Goal: Task Accomplishment & Management: Complete application form

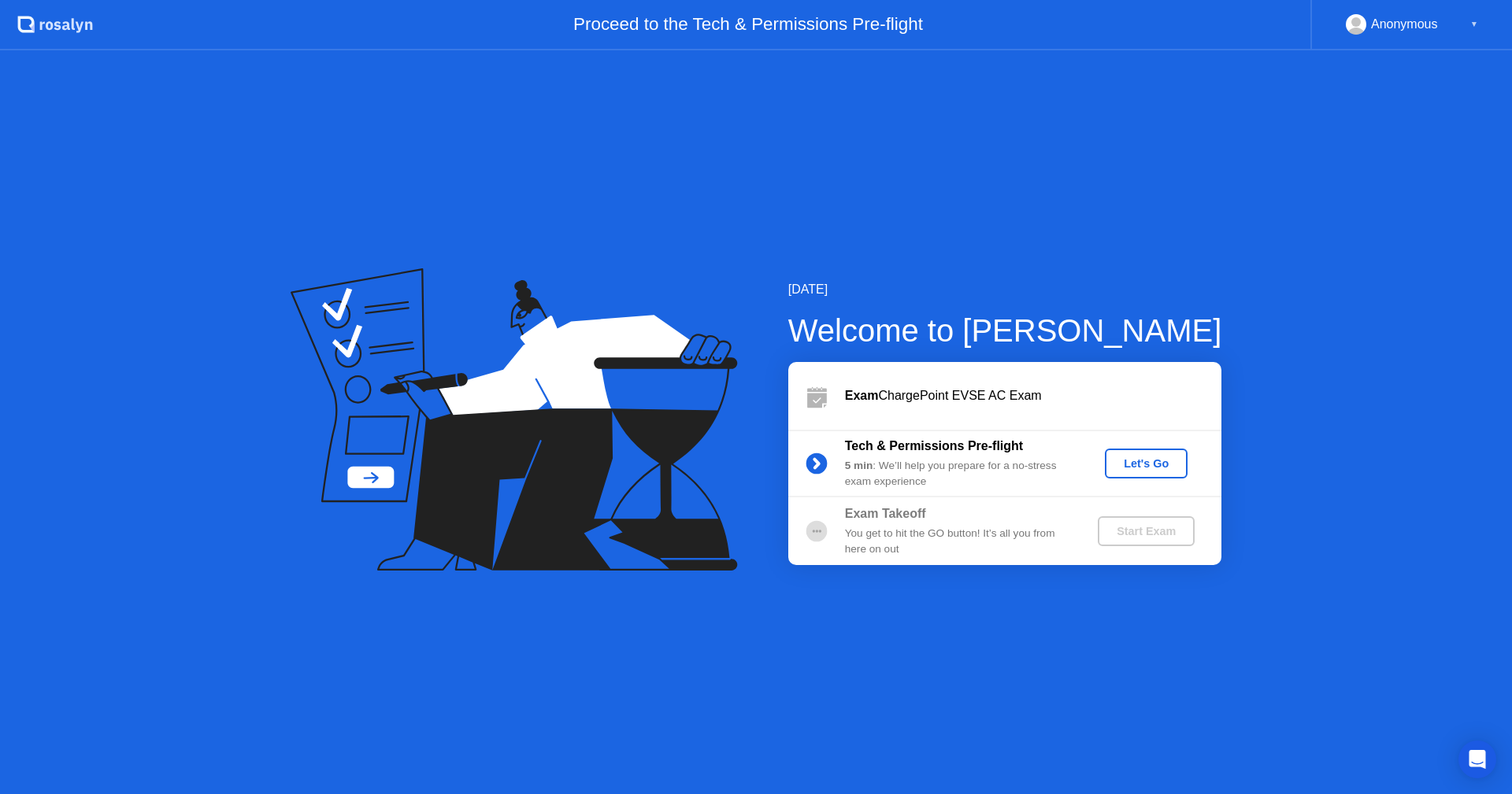
click at [1128, 465] on div "Let's Go" at bounding box center [1146, 463] width 70 height 13
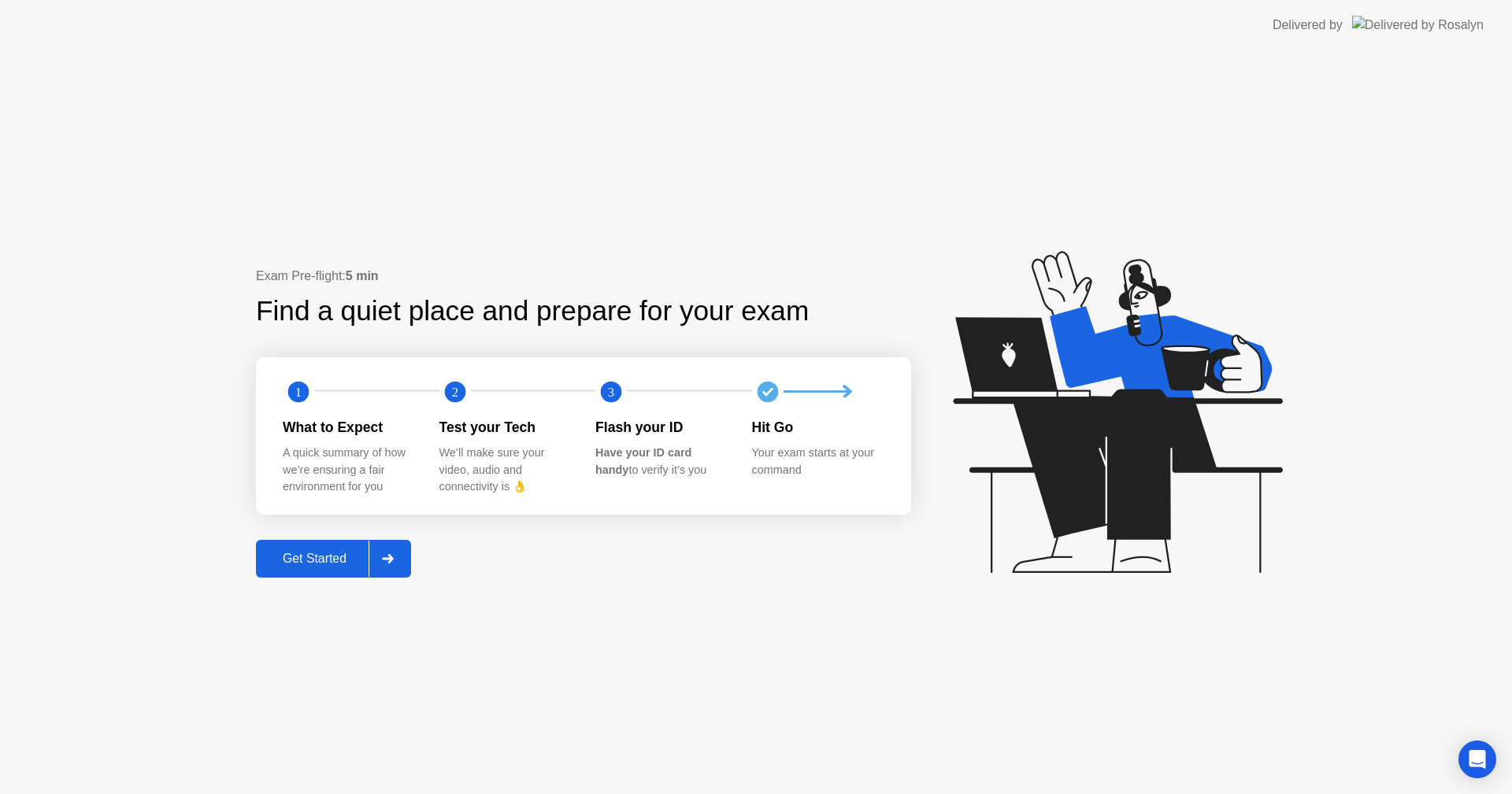
click at [309, 554] on div "Get Started" at bounding box center [314, 559] width 107 height 15
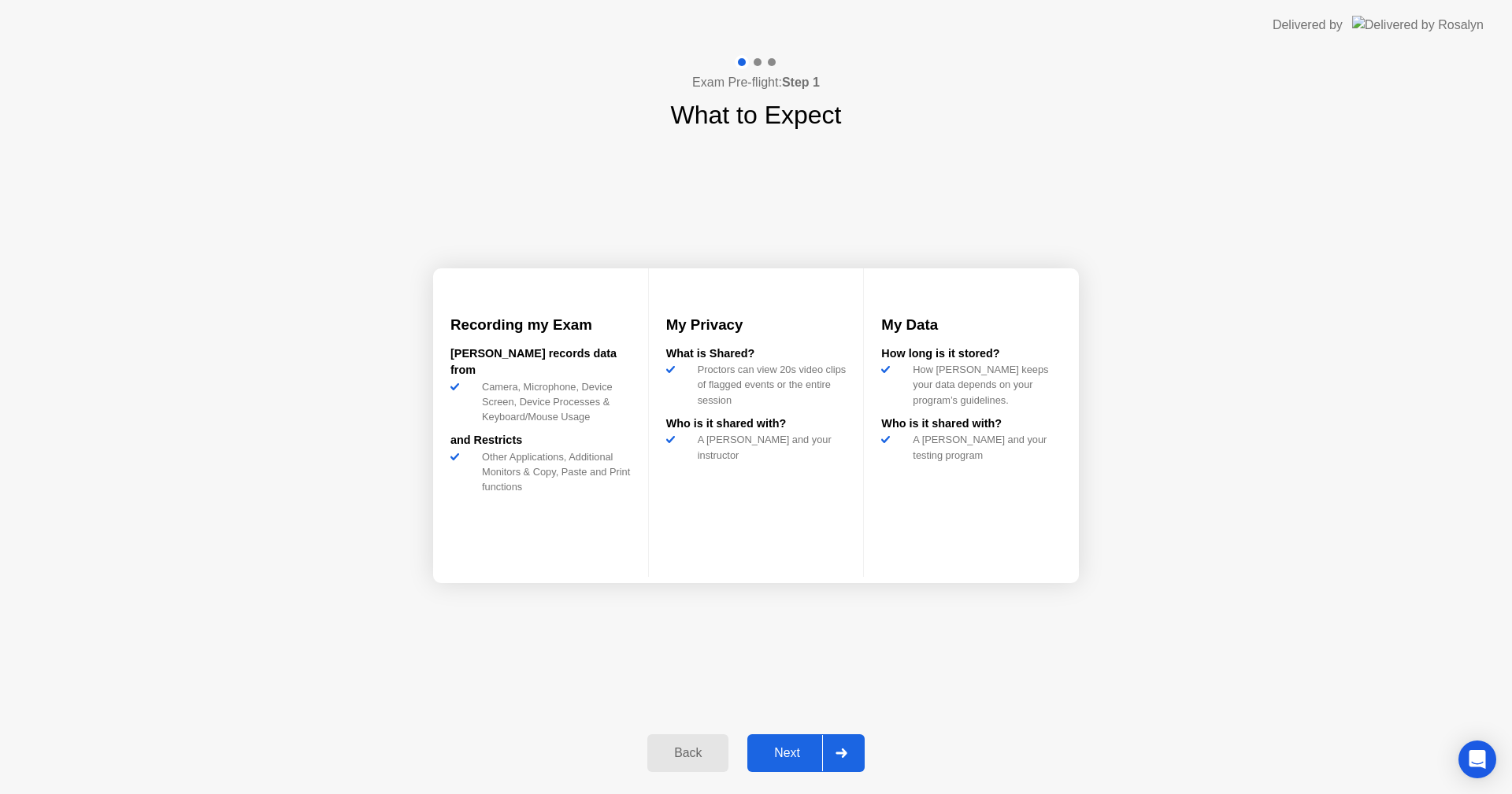
click at [791, 748] on div "Next" at bounding box center [786, 753] width 70 height 15
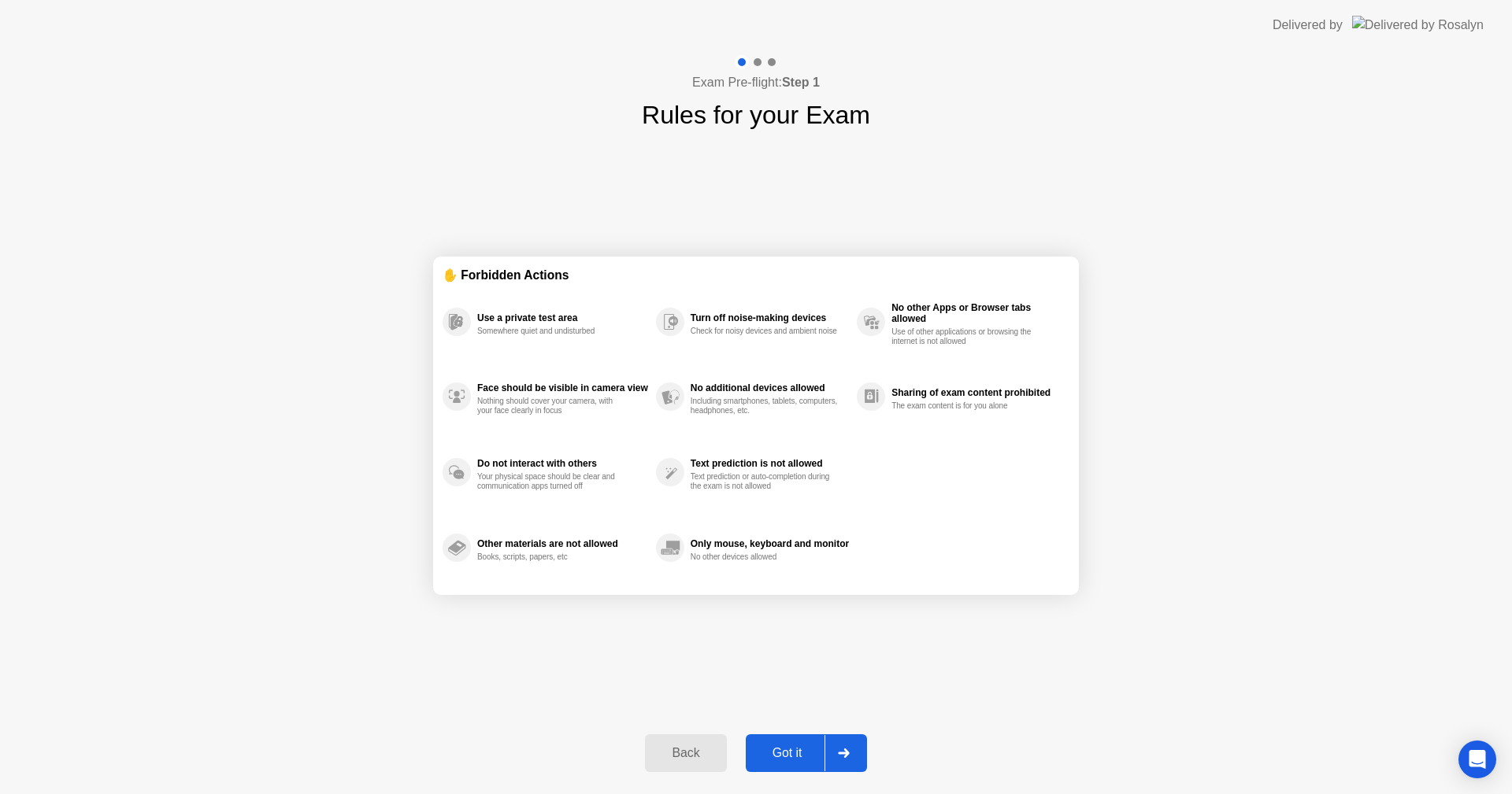
click at [802, 739] on button "Got it" at bounding box center [806, 752] width 121 height 37
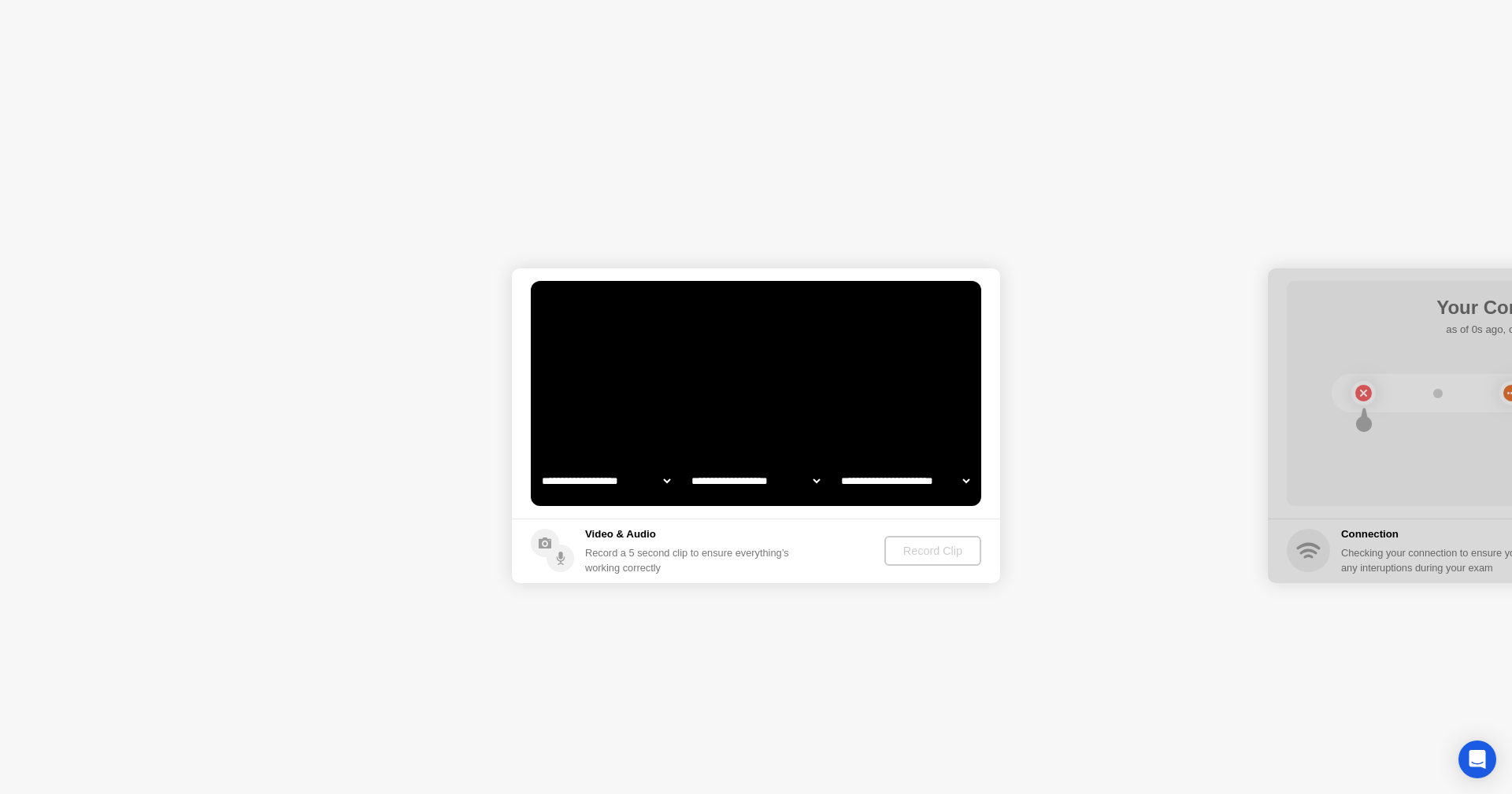
select select "**********"
select select "*******"
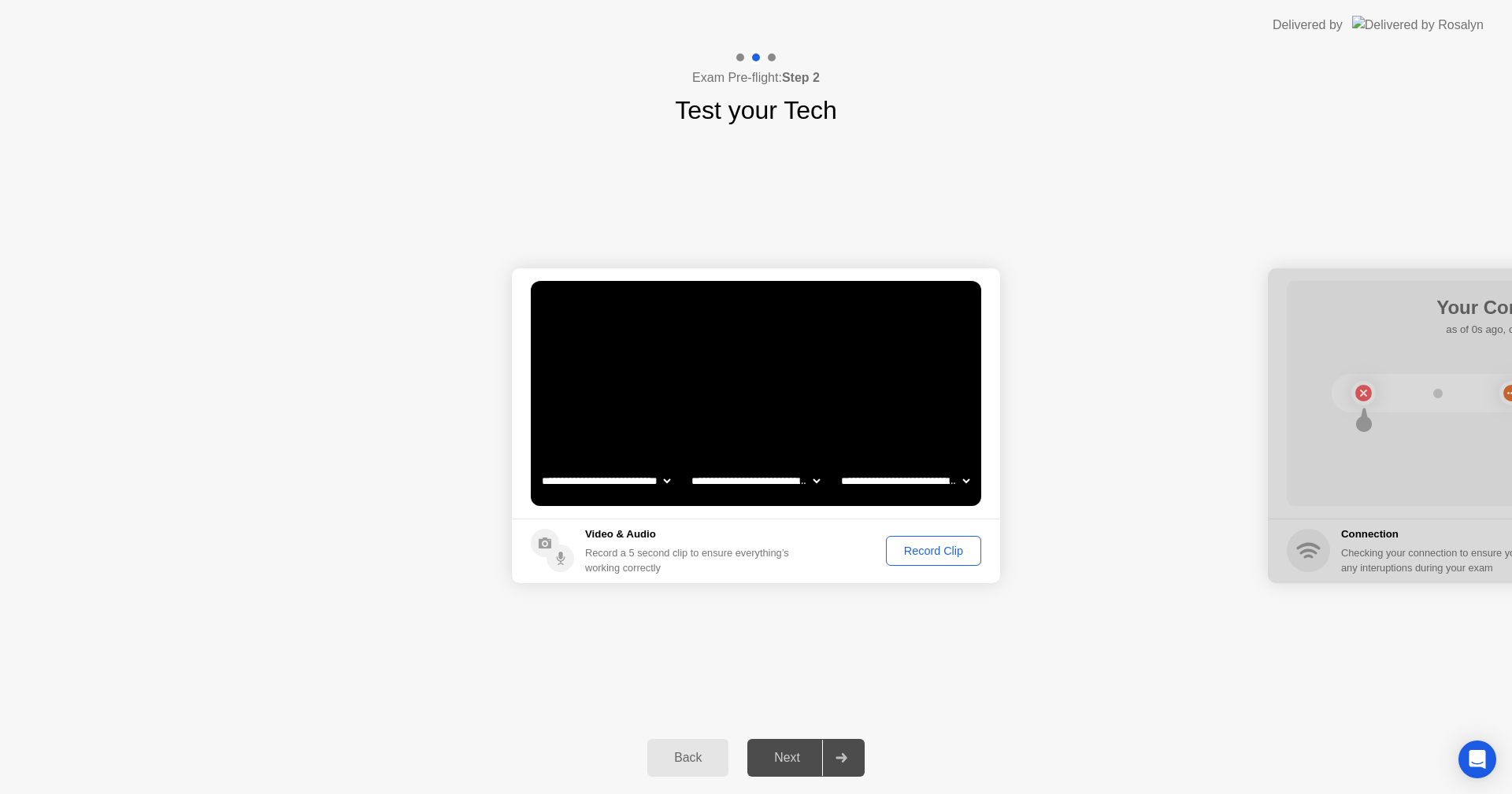
click at [921, 551] on div "Record Clip" at bounding box center [933, 551] width 84 height 13
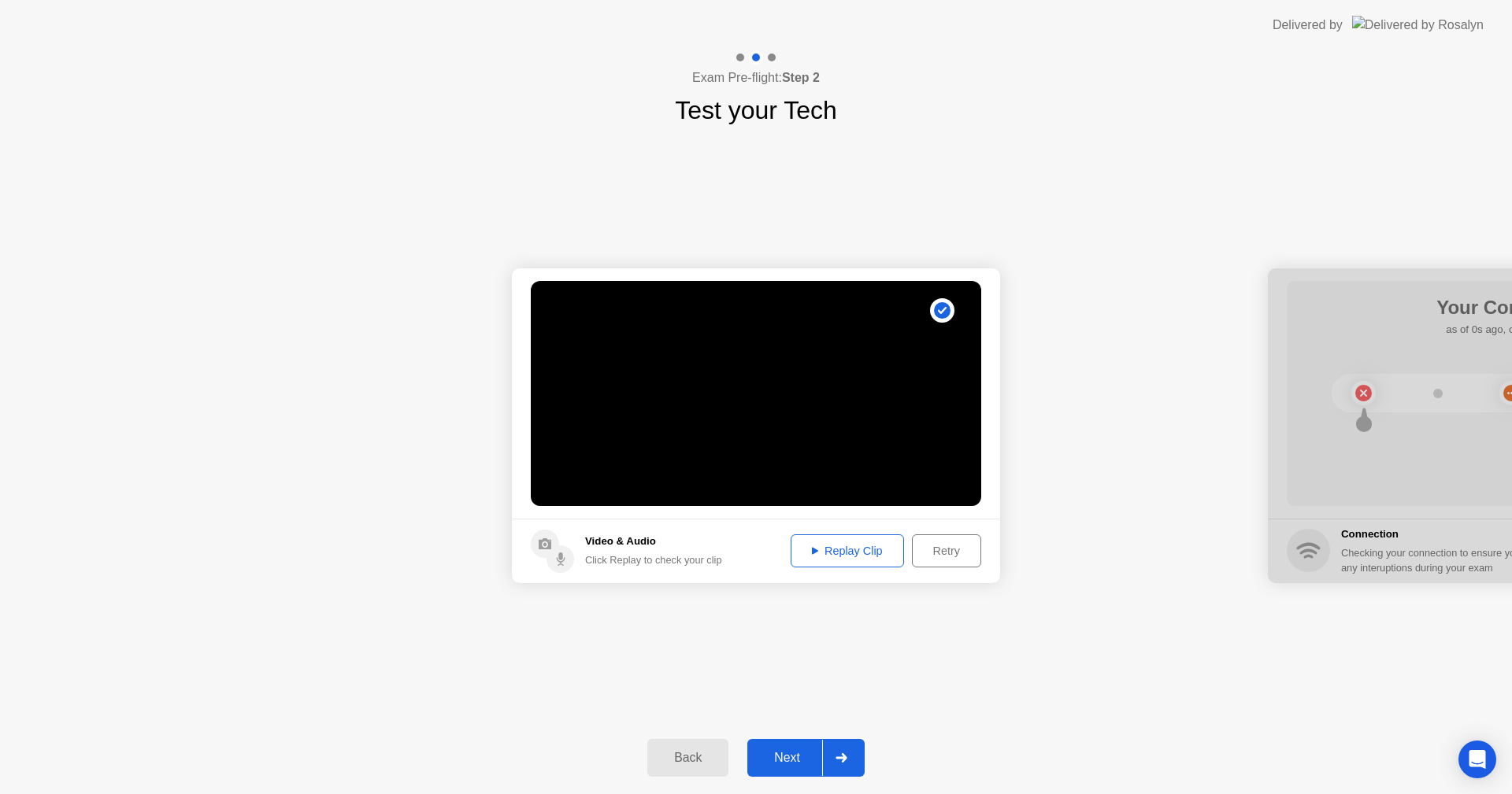
click at [822, 560] on button "Replay Clip" at bounding box center [847, 551] width 113 height 33
click at [782, 757] on div "Next" at bounding box center [786, 758] width 70 height 15
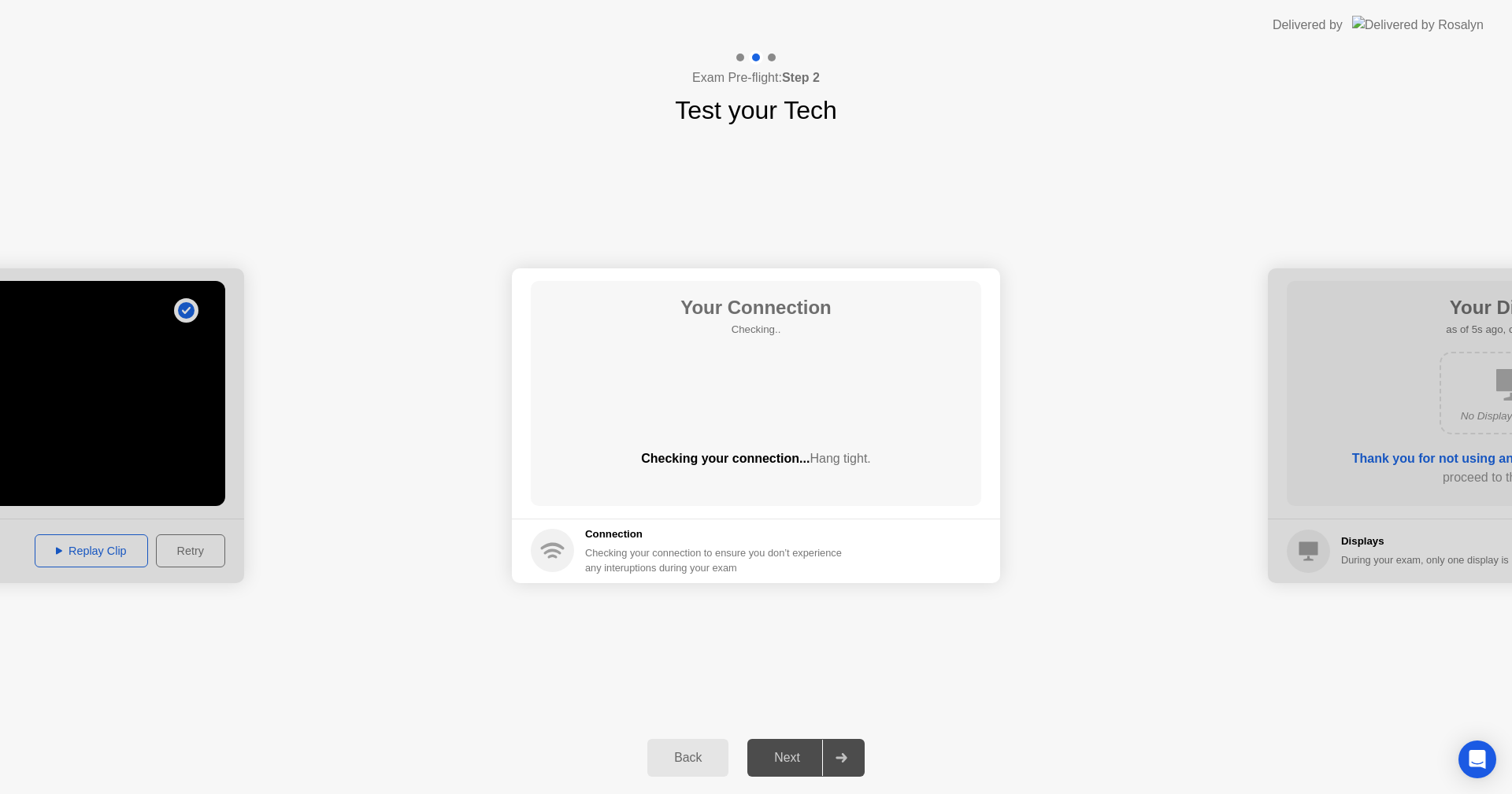
click at [818, 614] on div "**********" at bounding box center [756, 425] width 1512 height 593
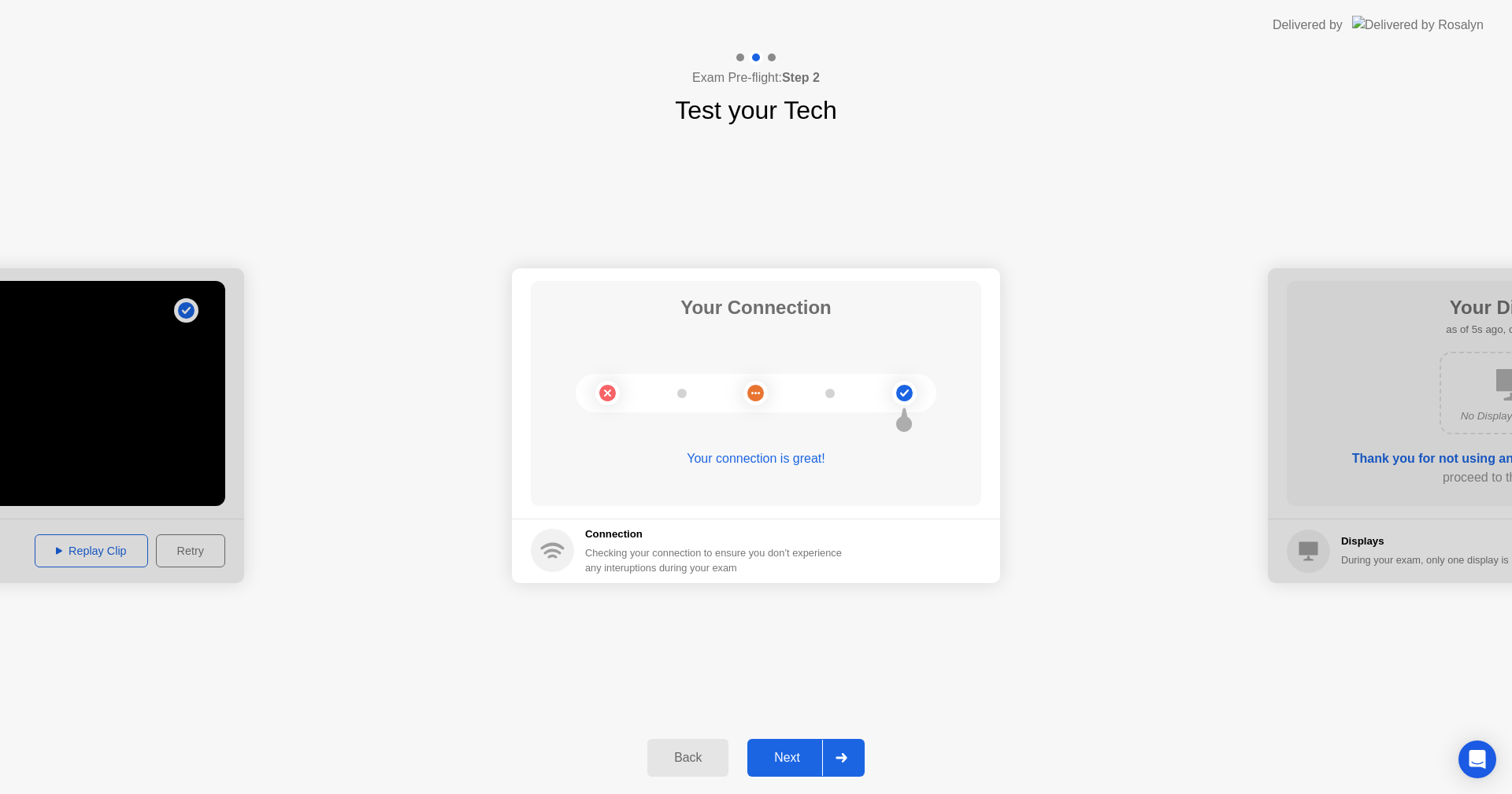
click at [814, 746] on button "Next" at bounding box center [805, 758] width 117 height 37
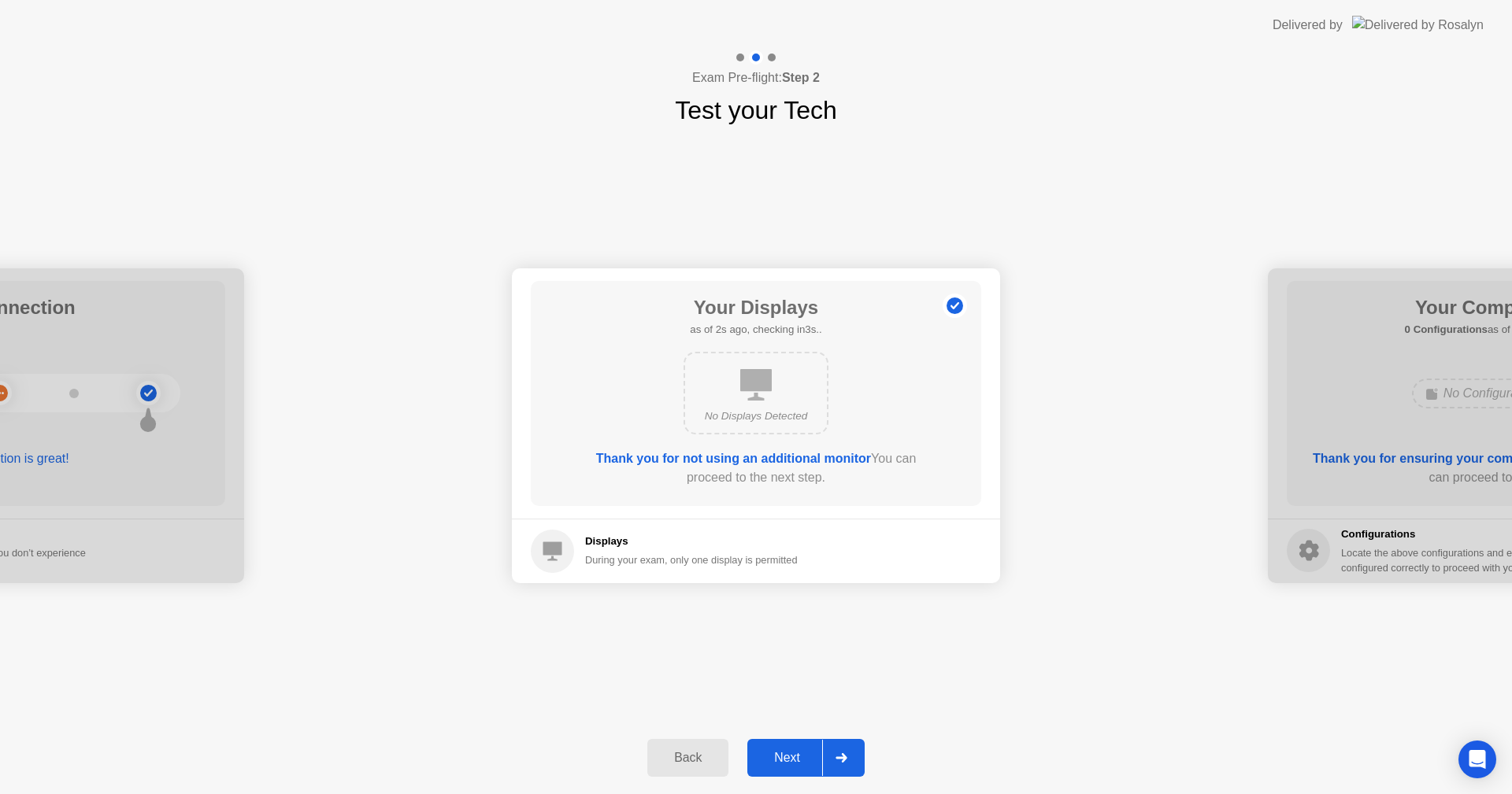
click at [790, 751] on div "Next" at bounding box center [786, 758] width 70 height 15
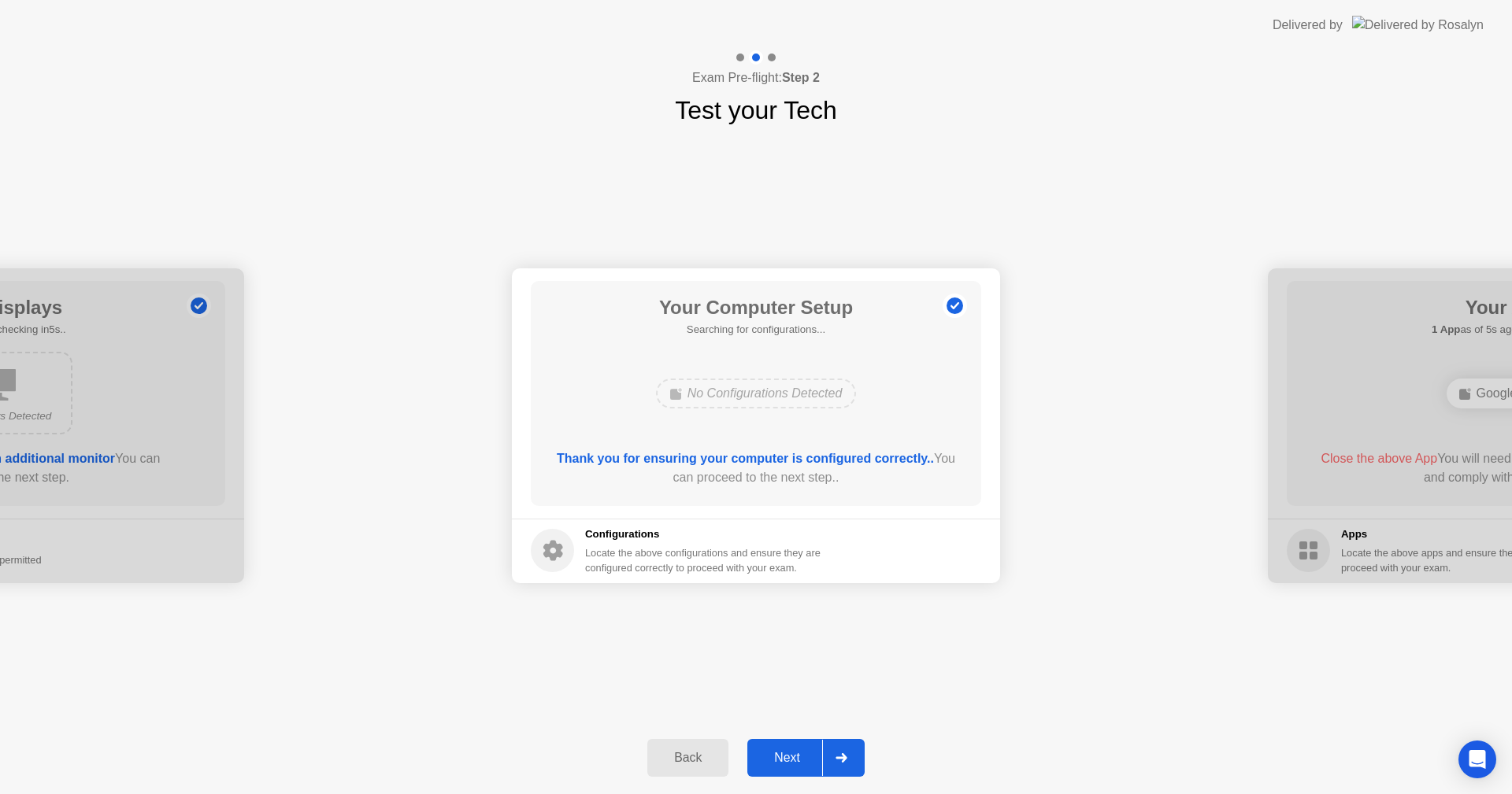
click at [790, 751] on div "Next" at bounding box center [786, 758] width 70 height 15
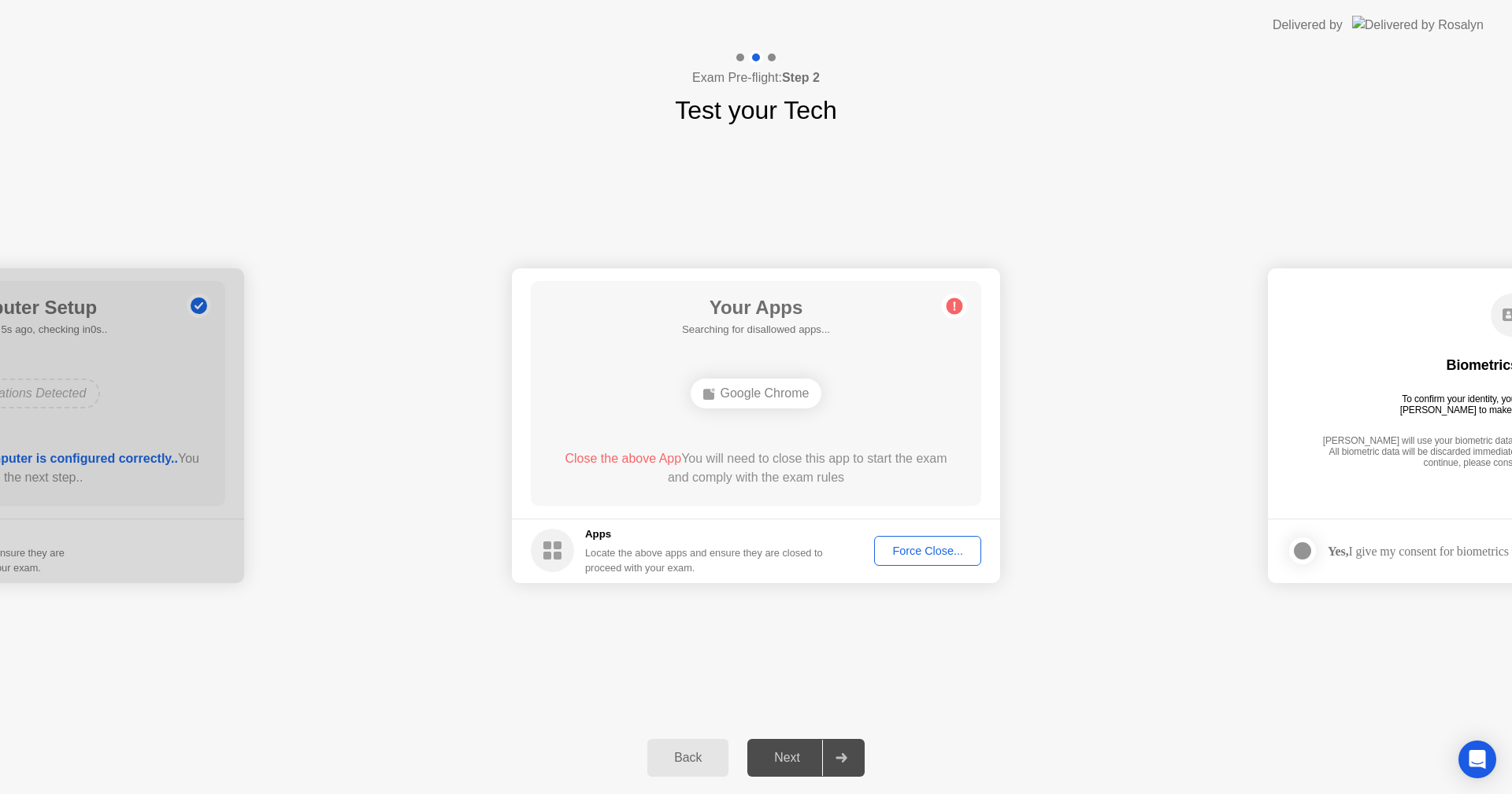
click at [908, 540] on button "Force Close..." at bounding box center [927, 551] width 107 height 30
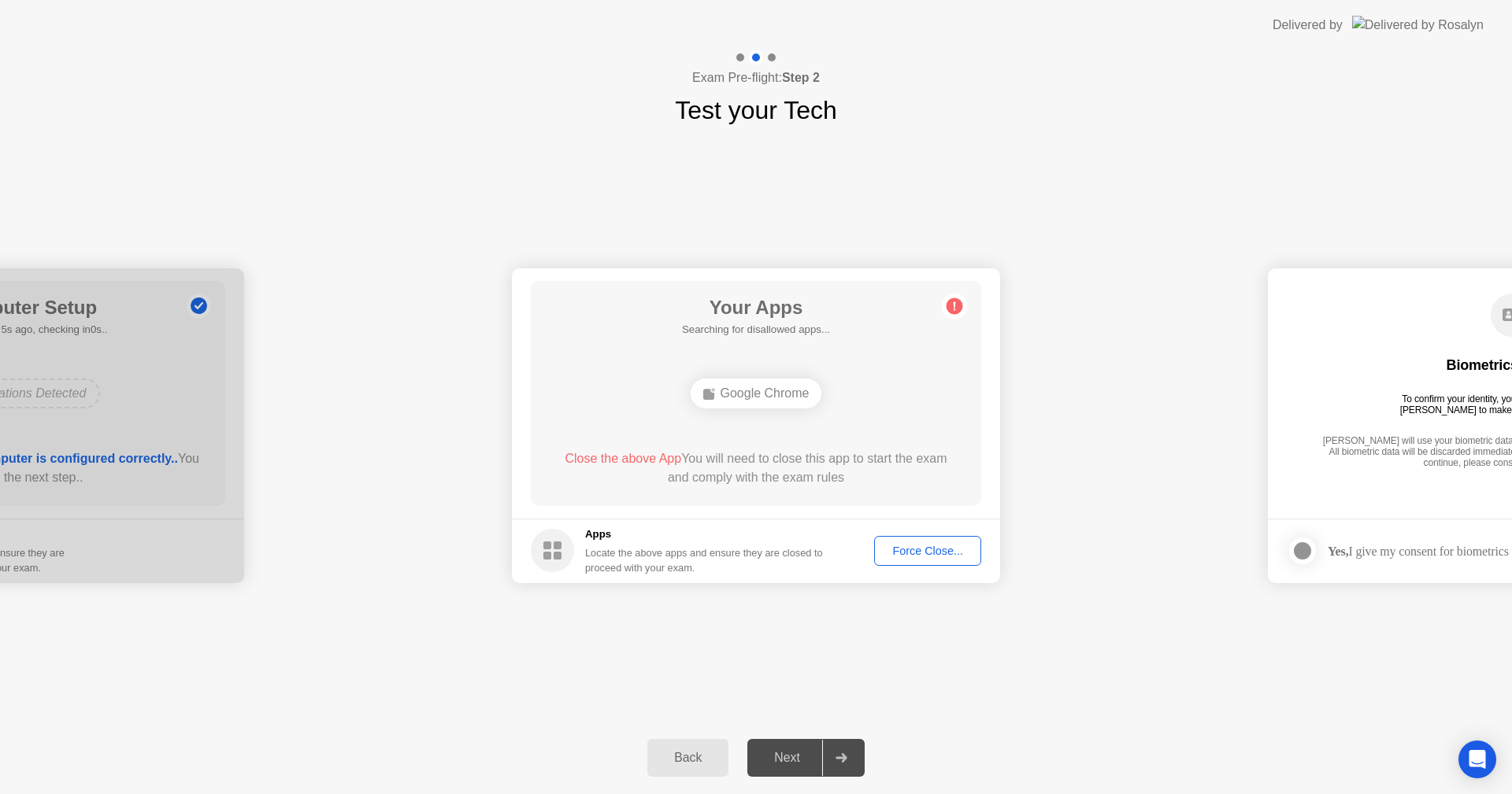
click at [955, 560] on button "Force Close..." at bounding box center [927, 551] width 107 height 30
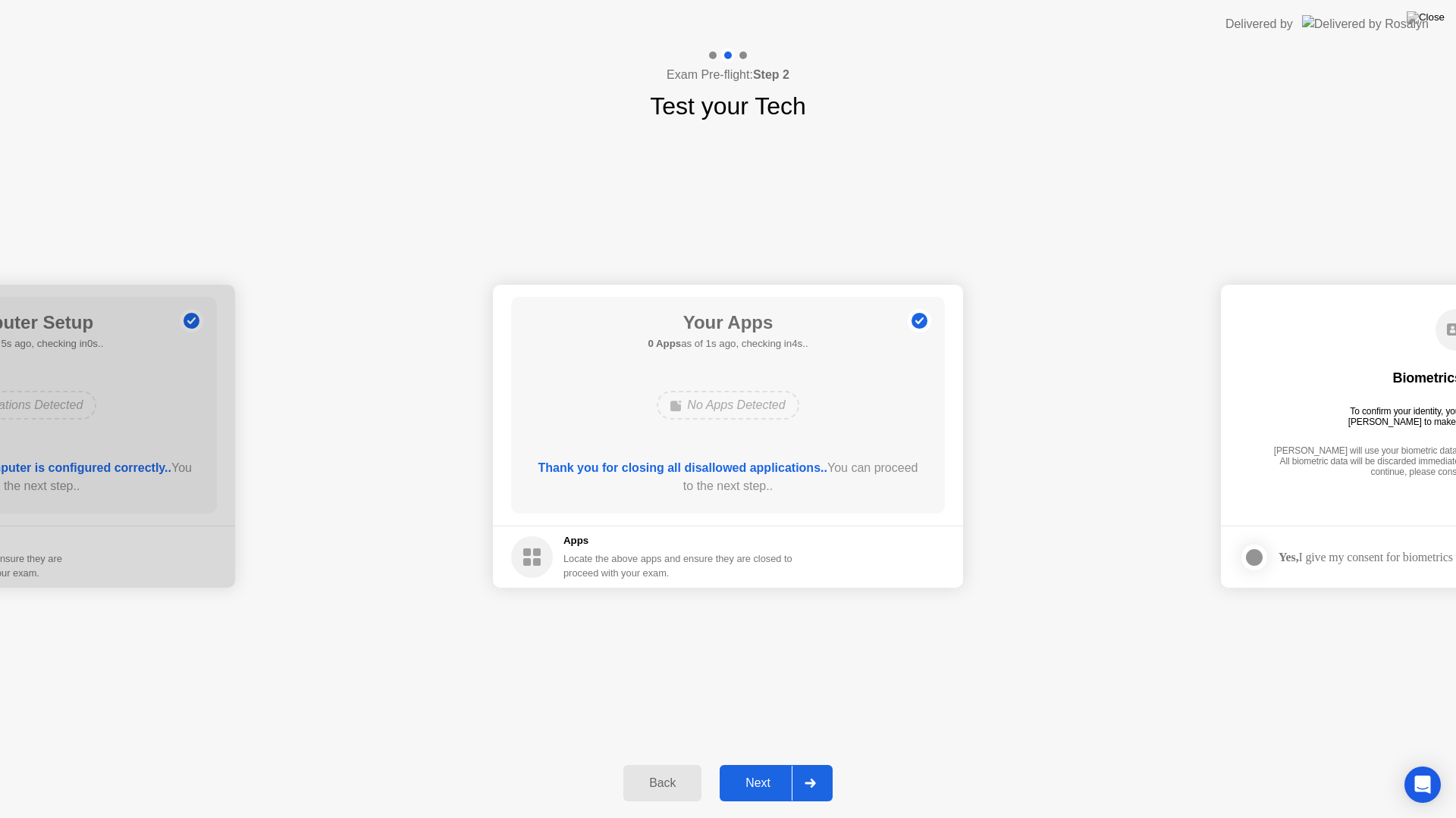
click at [772, 764] on div "Next" at bounding box center [757, 784] width 68 height 14
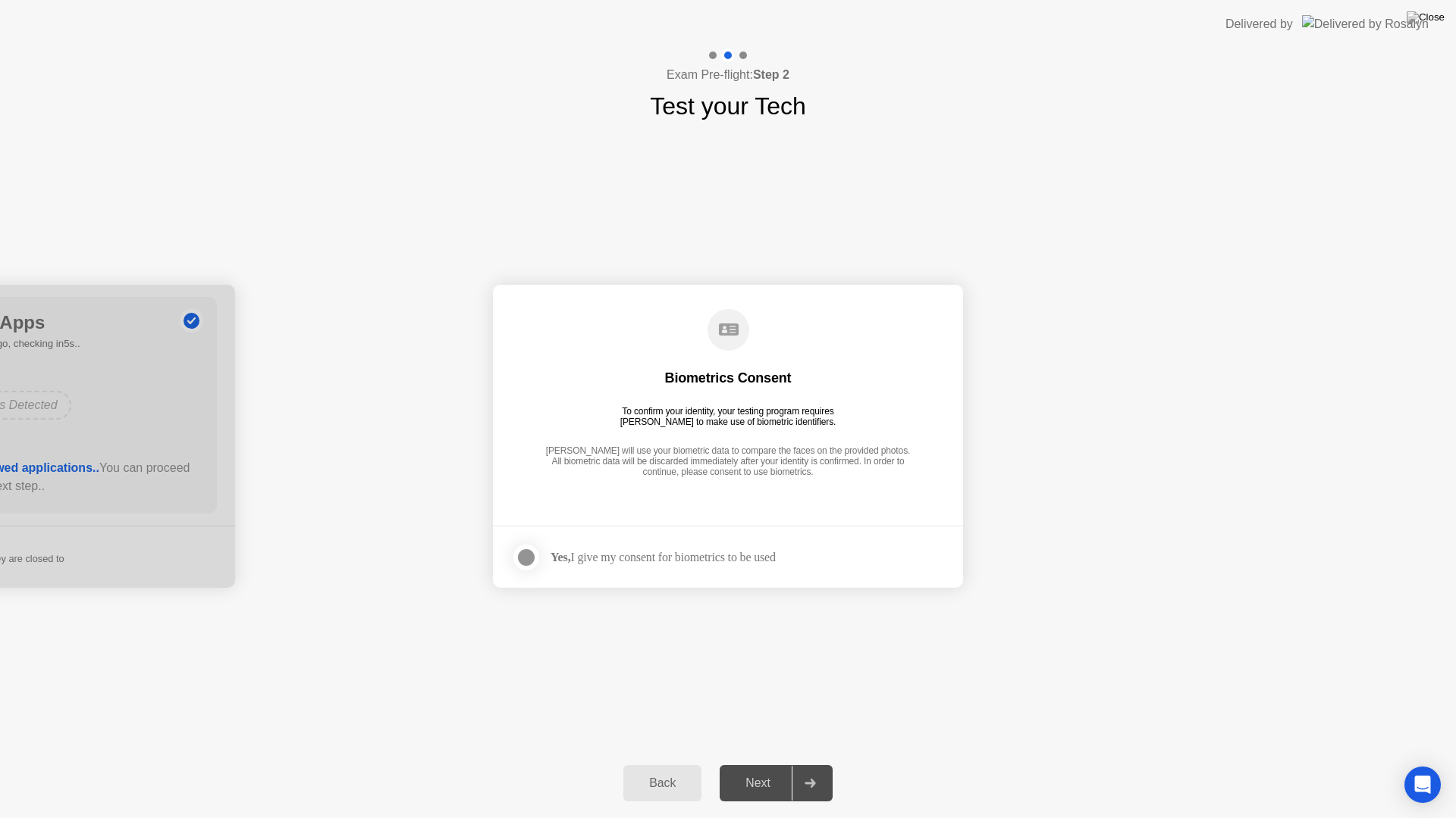
click at [636, 564] on div "Yes, I give my consent for biometrics to be used" at bounding box center [663, 558] width 225 height 14
click at [517, 551] on div at bounding box center [525, 558] width 18 height 18
click at [741, 764] on div "Next" at bounding box center [757, 784] width 68 height 14
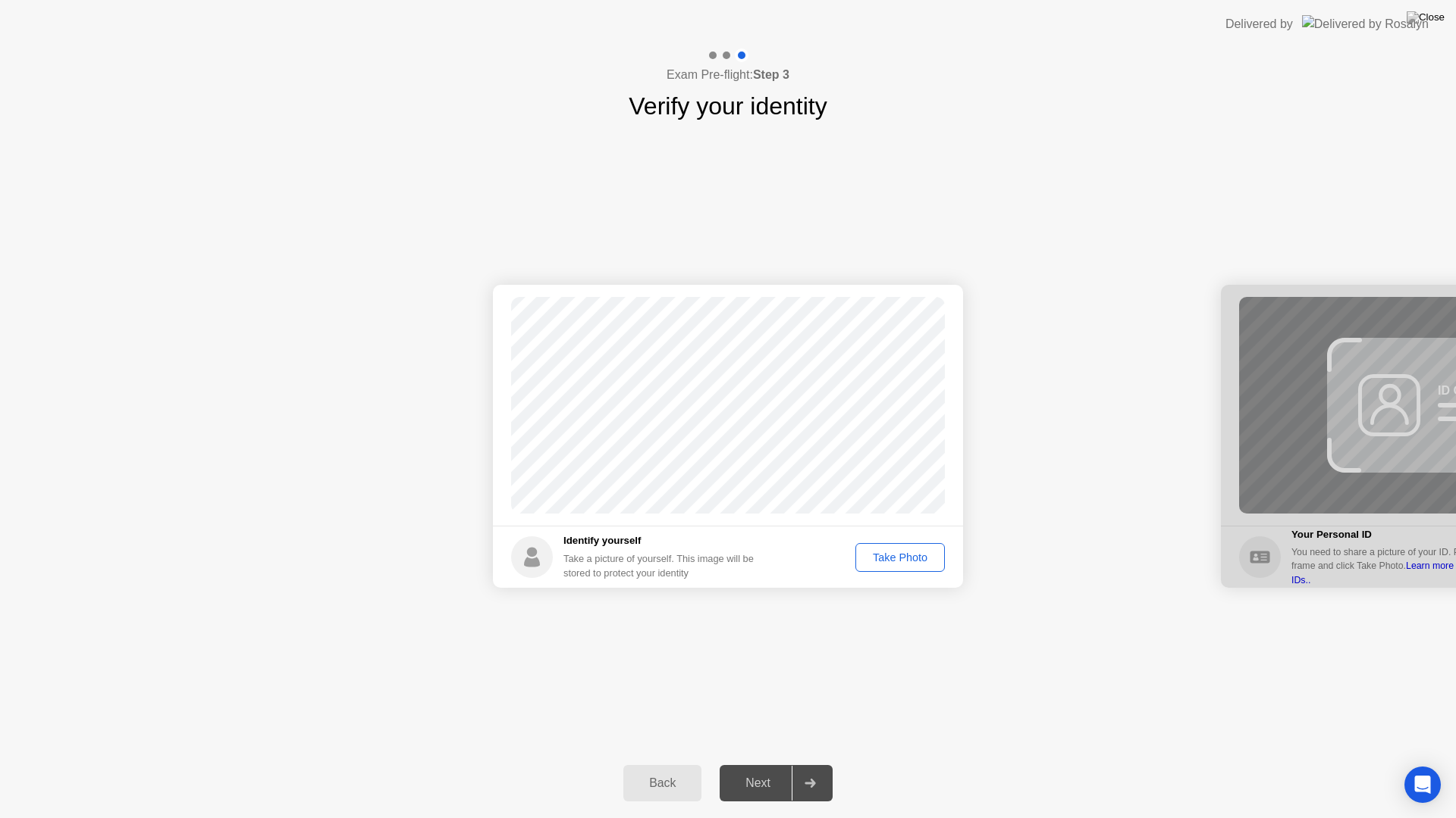
click at [894, 562] on div "Take Photo" at bounding box center [900, 558] width 79 height 12
click at [756, 764] on div "Next" at bounding box center [757, 784] width 68 height 14
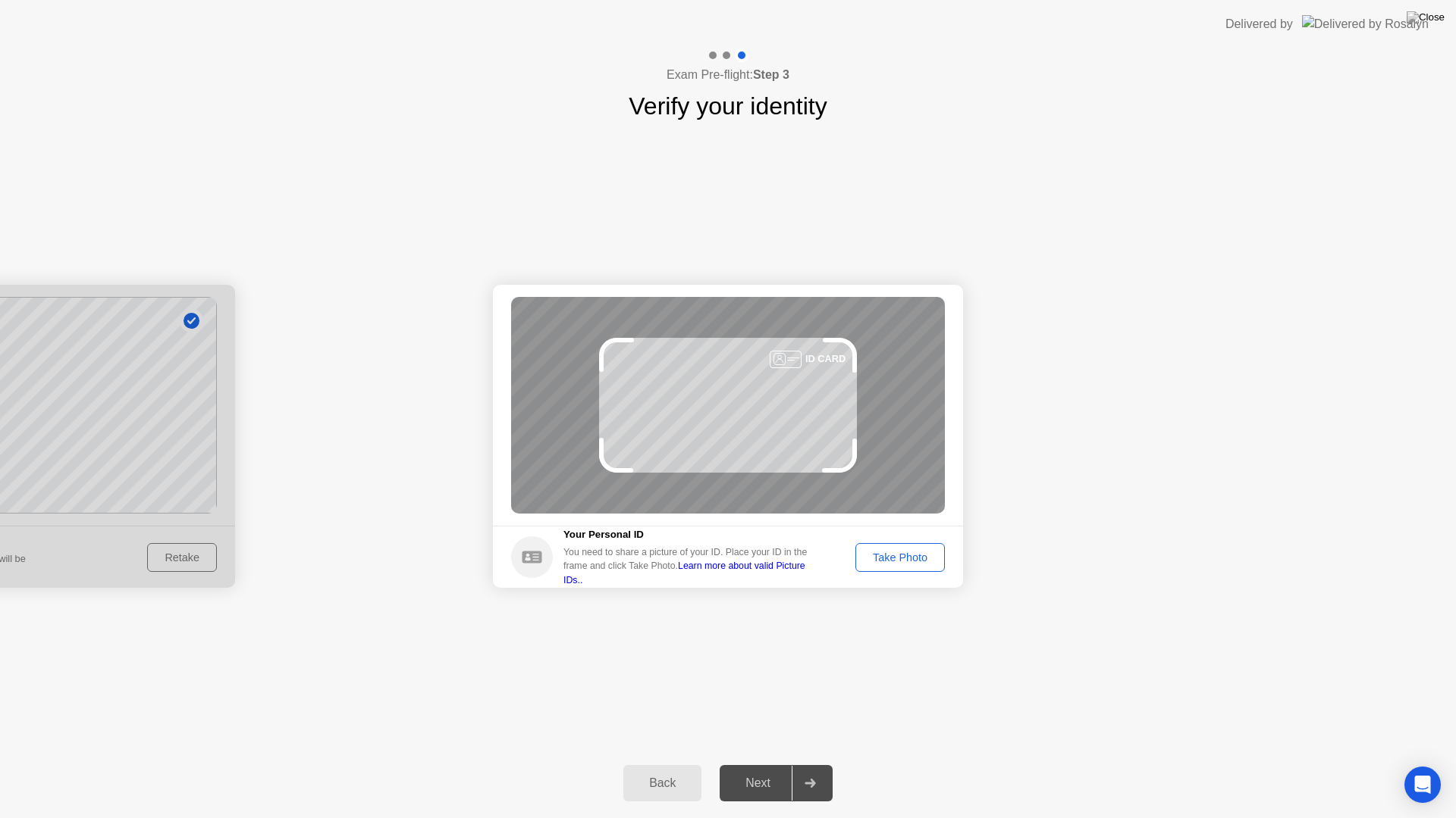
click at [913, 557] on div "Take Photo" at bounding box center [900, 558] width 79 height 12
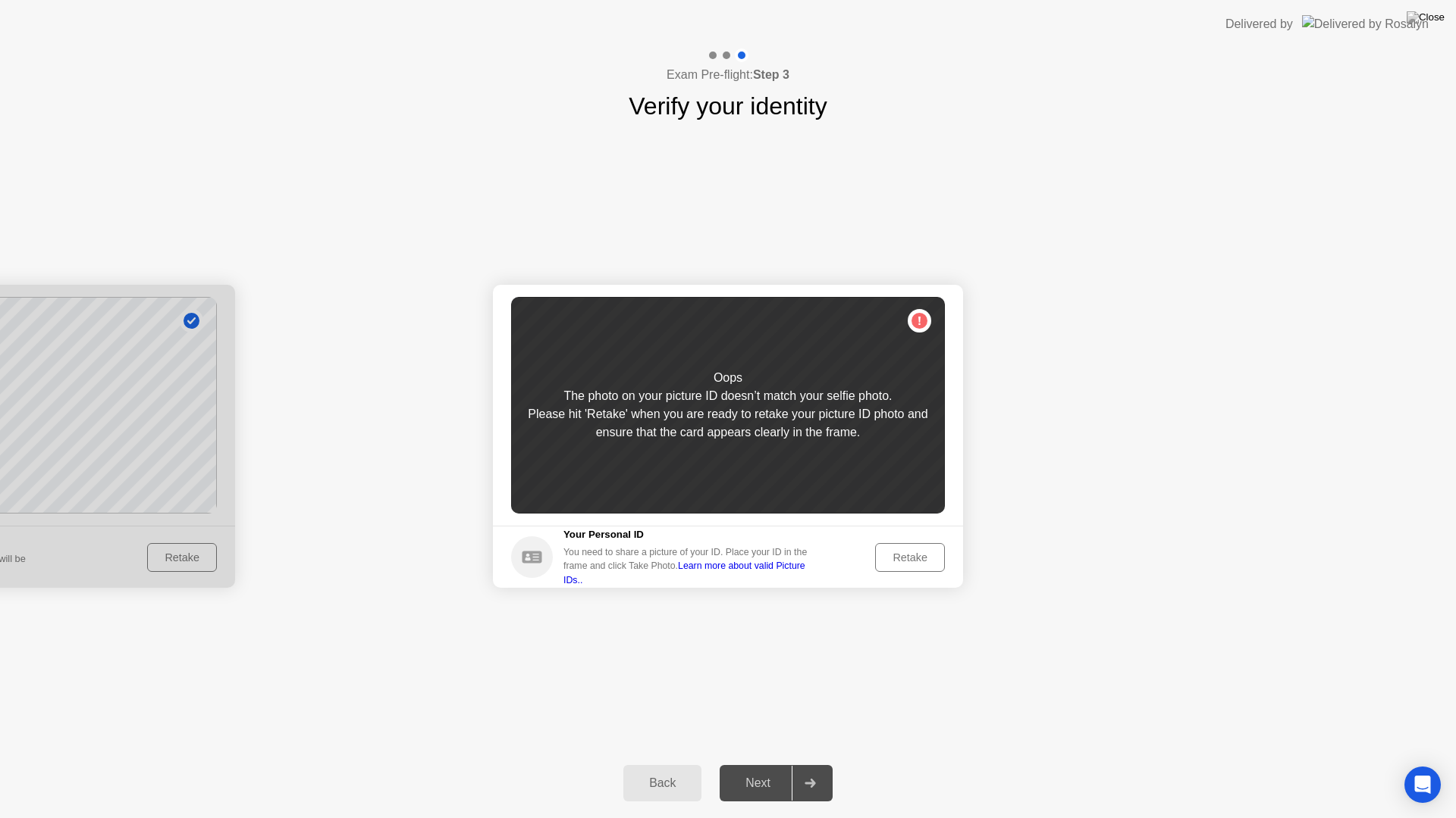
click at [651, 764] on button "Back" at bounding box center [661, 783] width 78 height 36
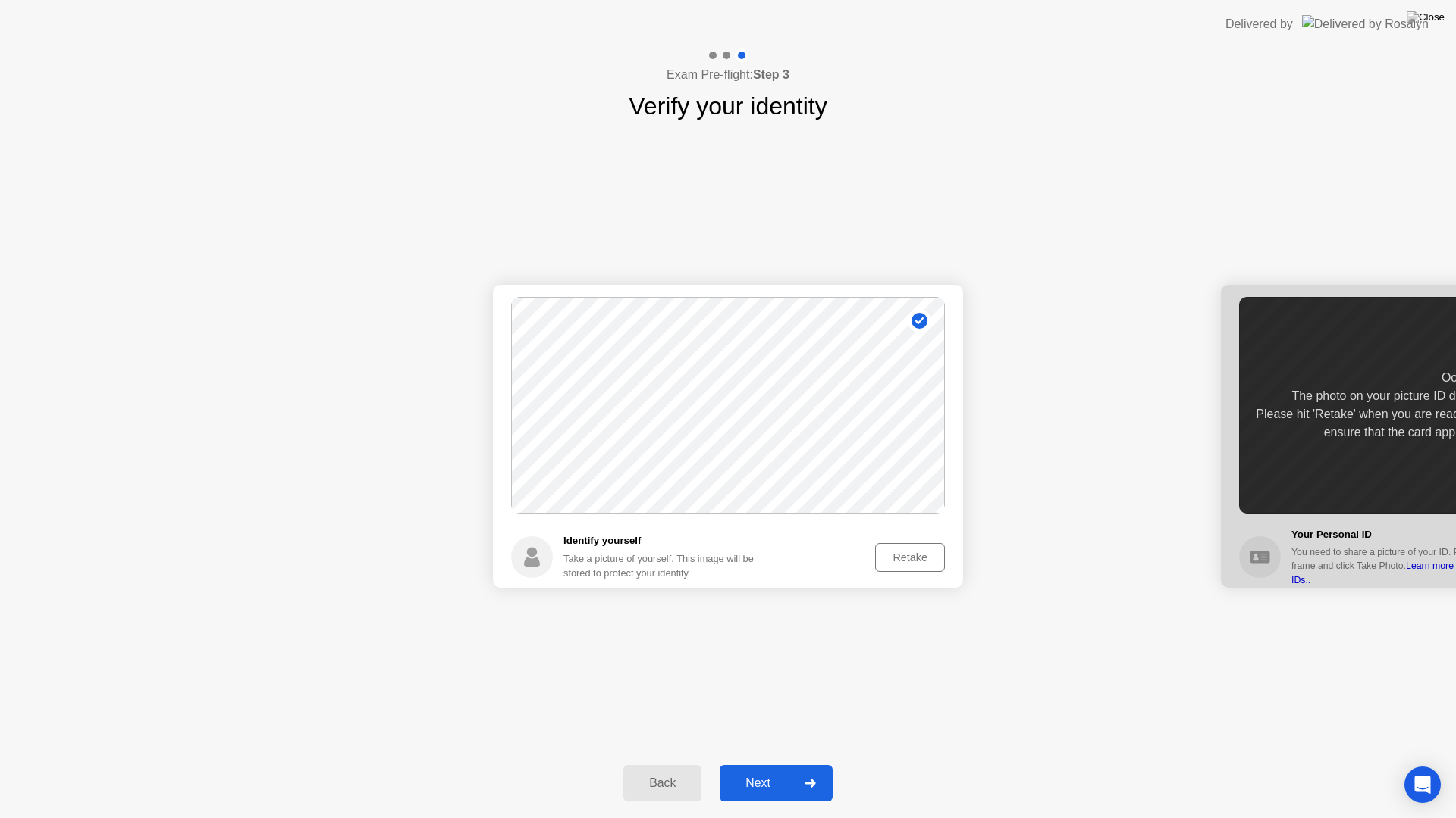
click at [911, 560] on div "Retake" at bounding box center [909, 558] width 59 height 12
click at [911, 562] on div "Take Photo" at bounding box center [900, 558] width 79 height 12
click at [780, 764] on button "Next" at bounding box center [775, 783] width 113 height 36
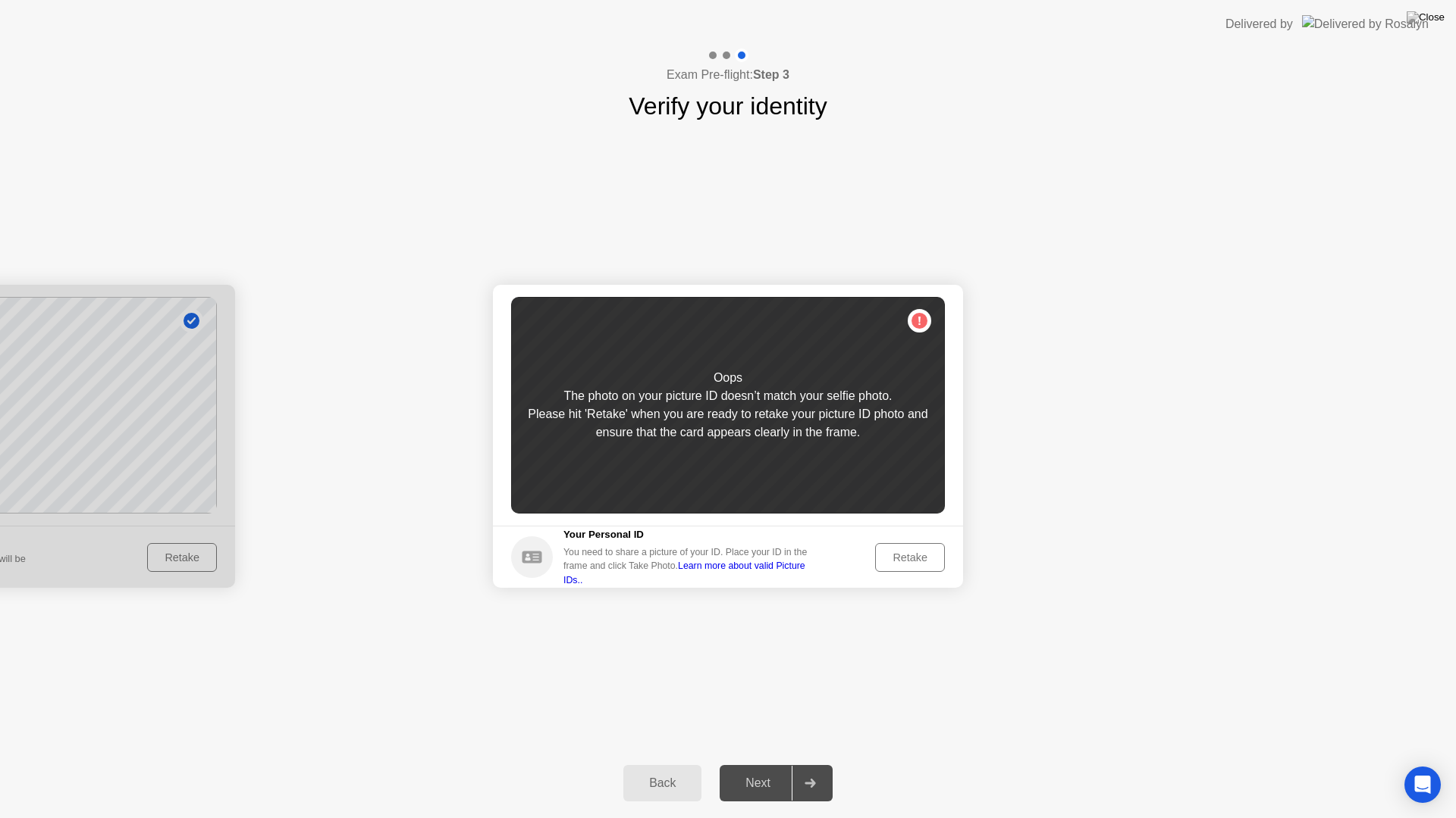
click at [937, 561] on div "Retake" at bounding box center [909, 558] width 59 height 12
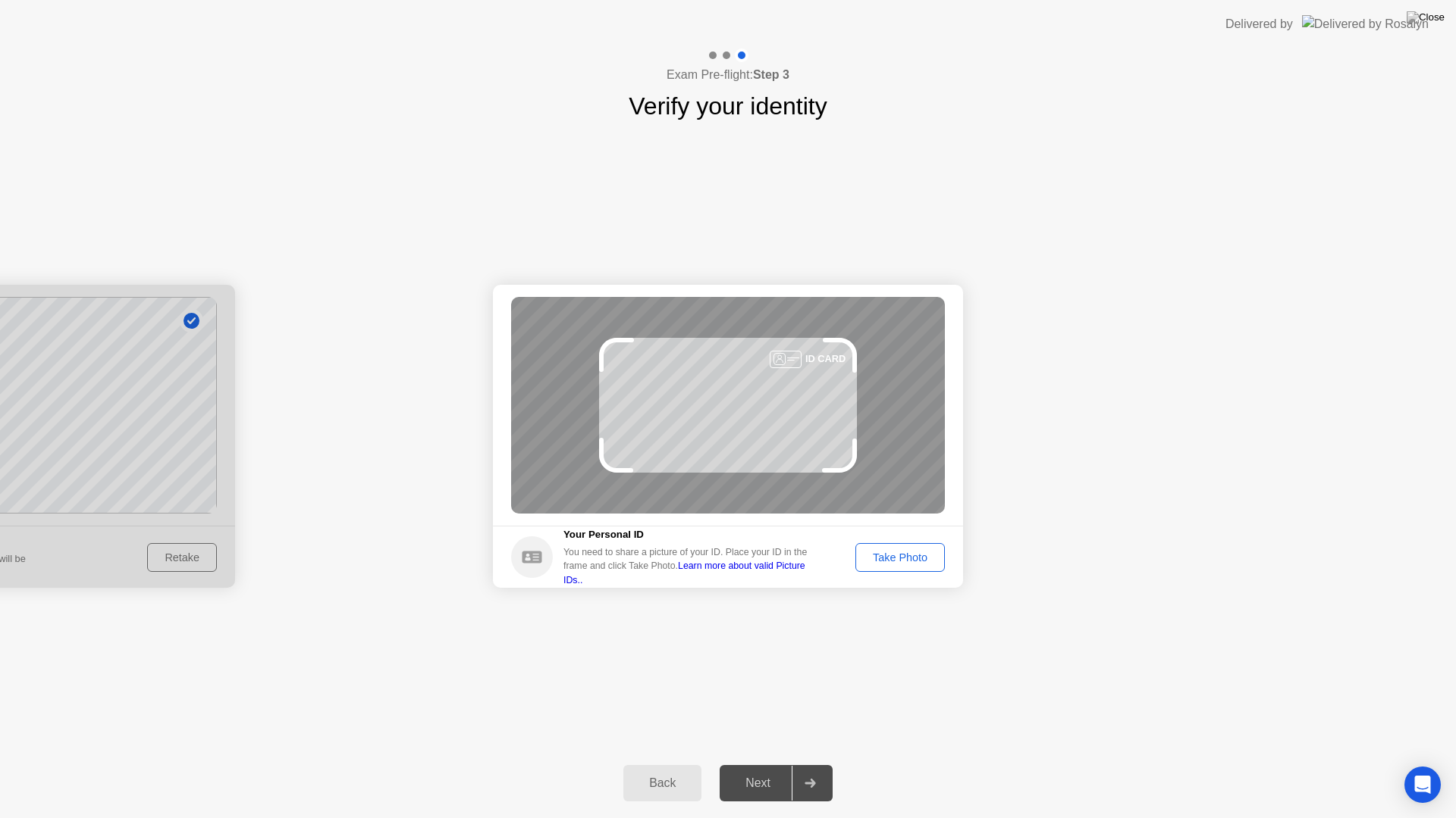
click at [940, 560] on button "Take Photo" at bounding box center [900, 558] width 89 height 29
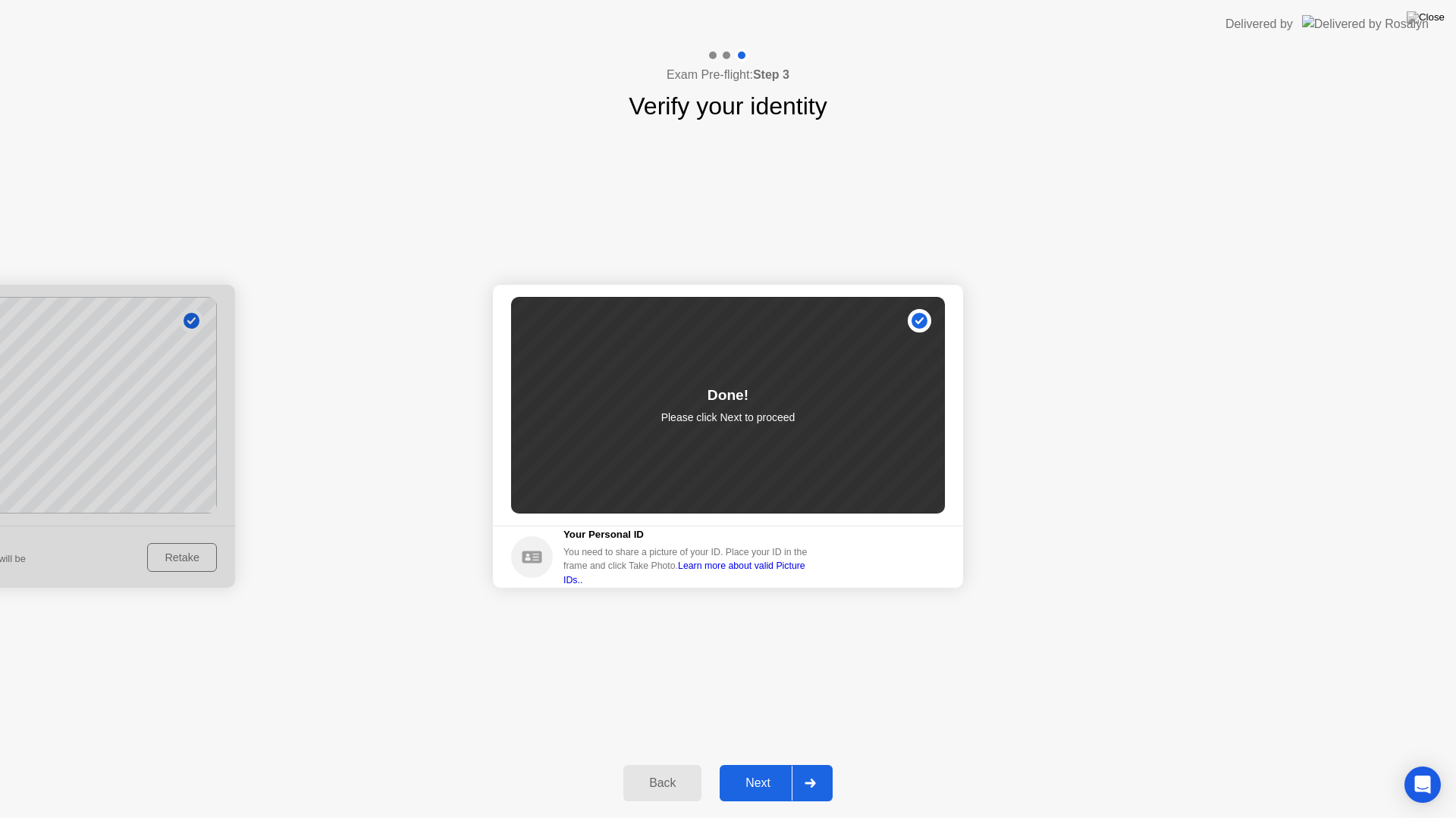
click at [780, 764] on div "Next" at bounding box center [757, 784] width 68 height 14
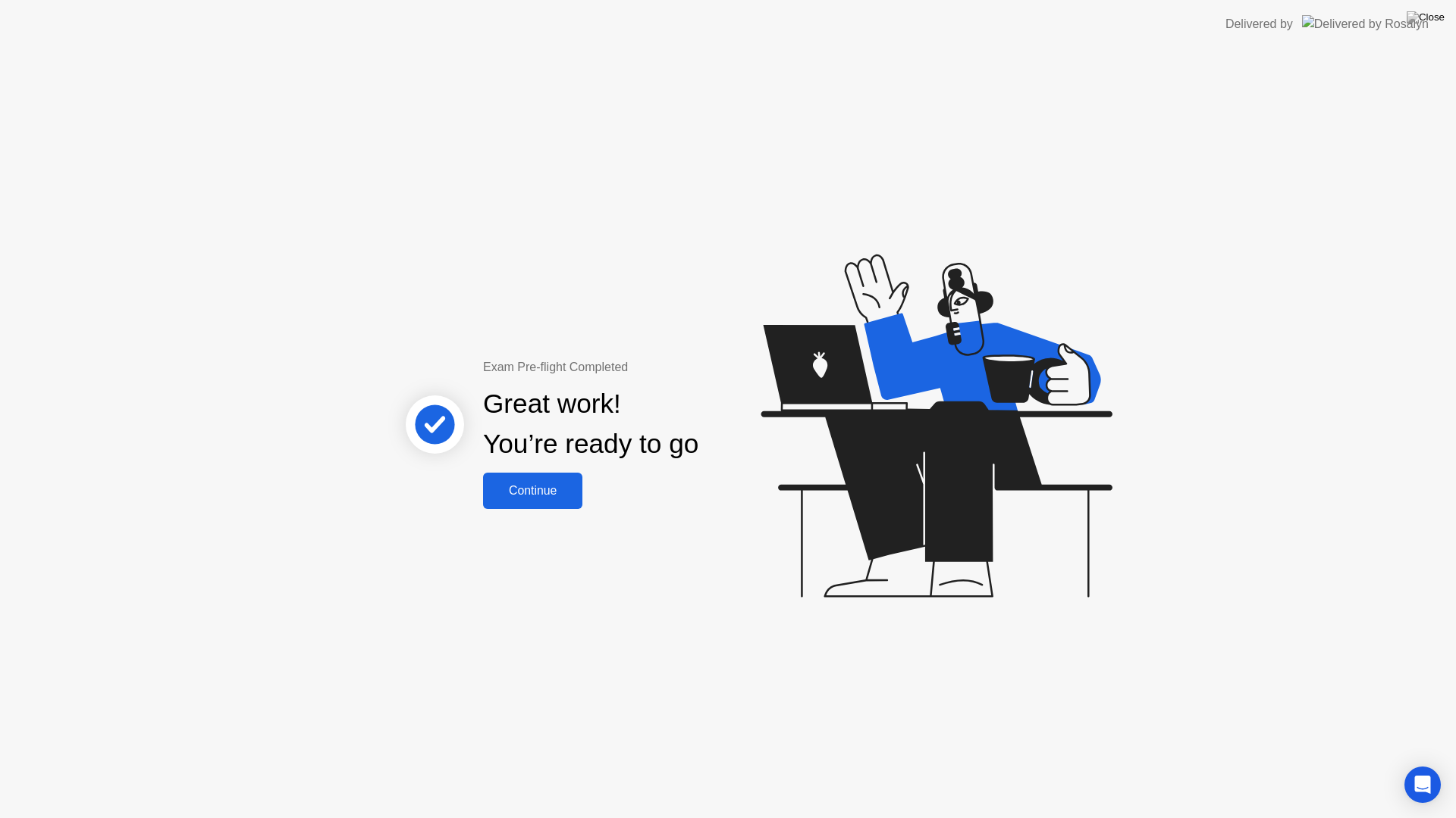
click at [526, 473] on button "Continue" at bounding box center [532, 490] width 99 height 36
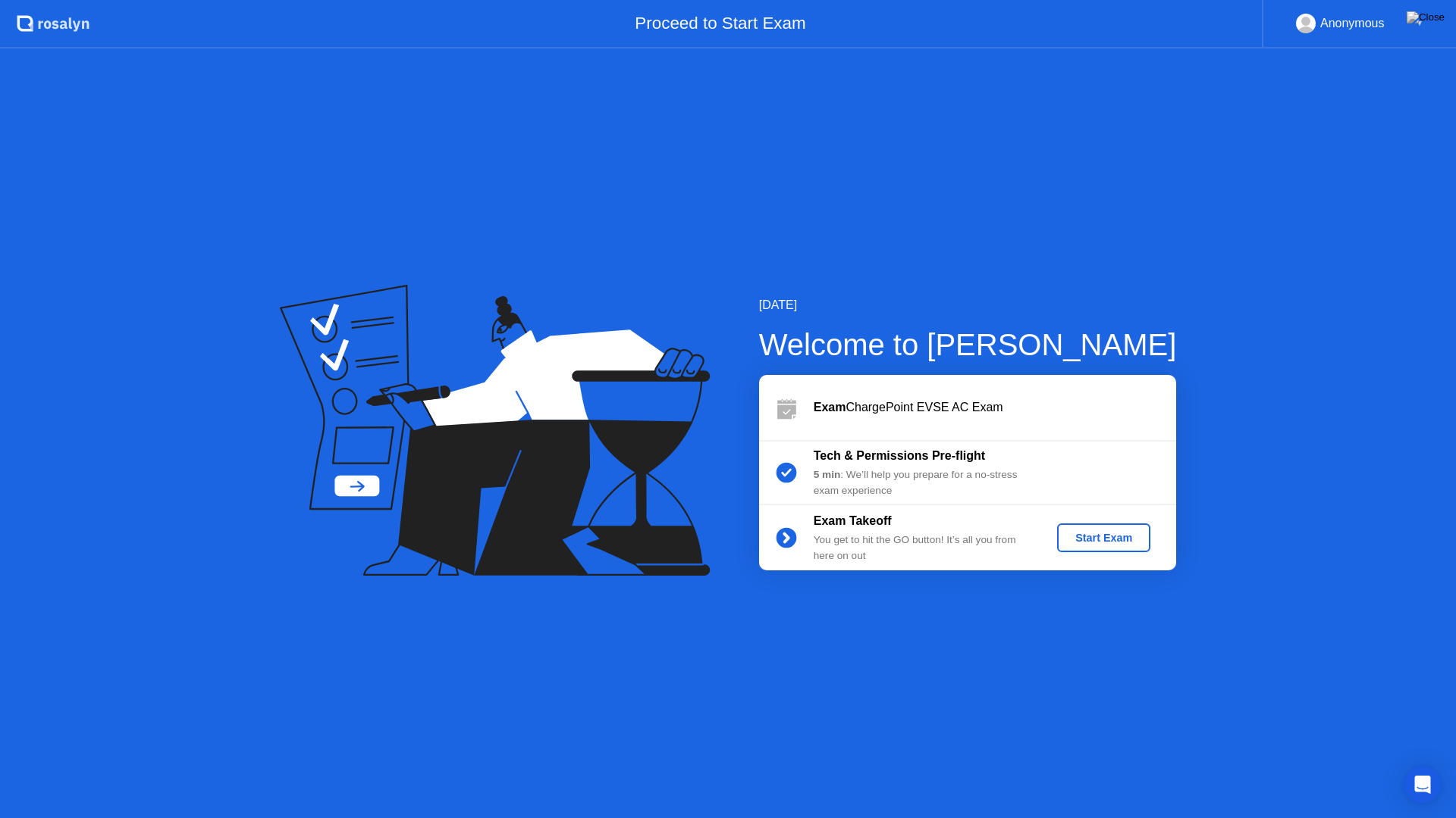
click at [1092, 537] on div "Start Exam" at bounding box center [1103, 538] width 81 height 12
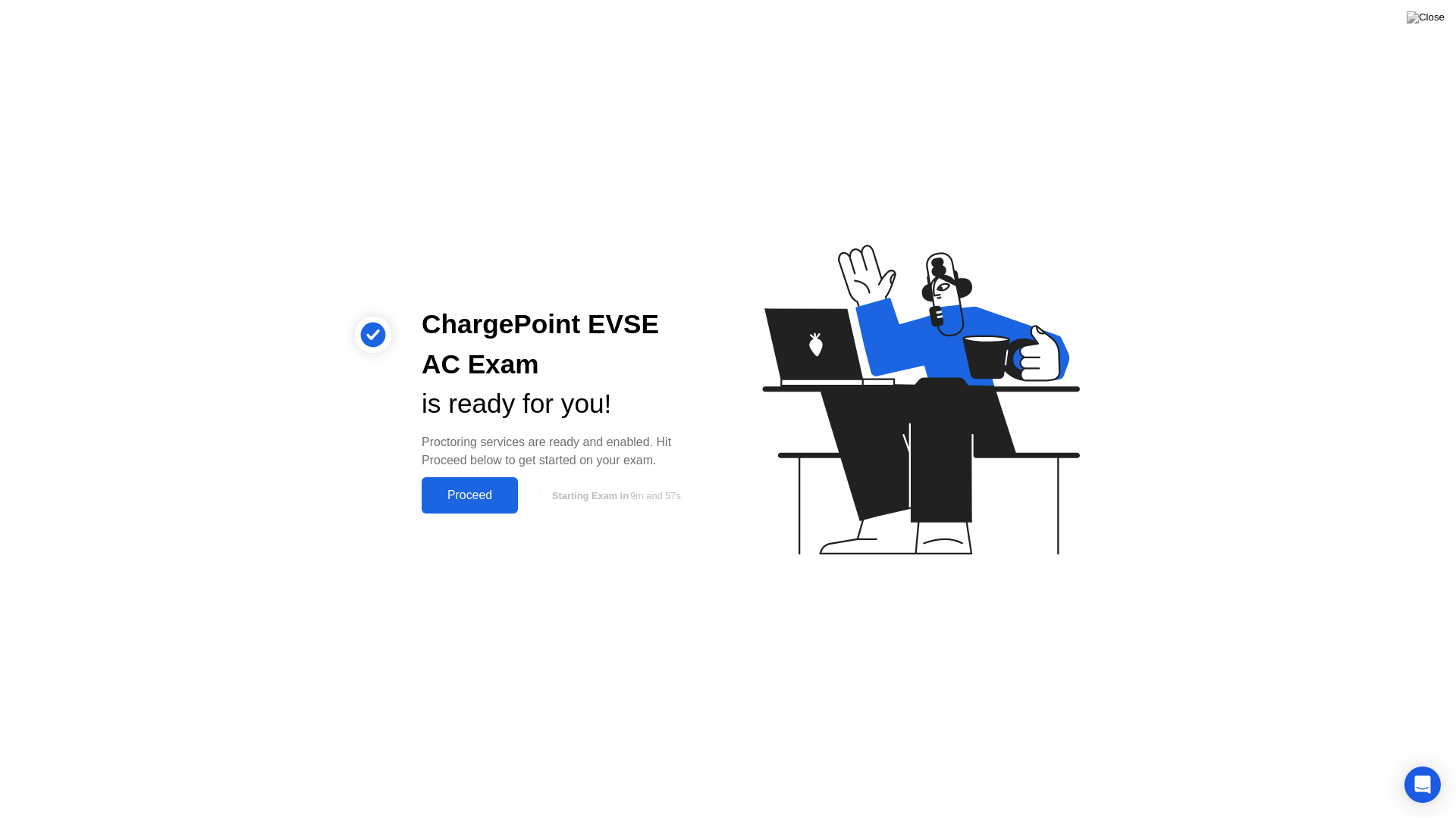
click at [463, 491] on div "Proceed" at bounding box center [469, 495] width 87 height 14
